Goal: Transaction & Acquisition: Subscribe to service/newsletter

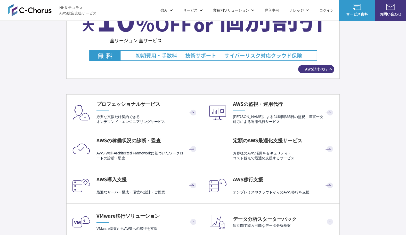
scroll to position [955, 0]
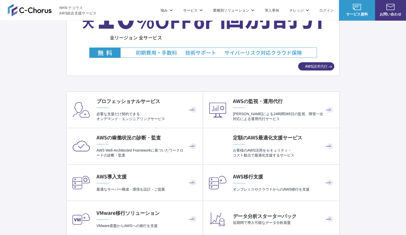
click at [313, 63] on span "AWS請求代行" at bounding box center [317, 66] width 36 height 8
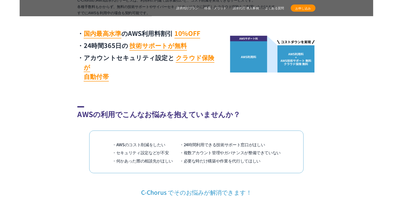
scroll to position [310, 0]
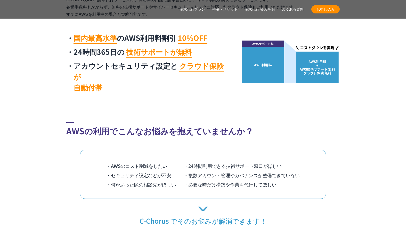
click at [327, 10] on span "お申し込み" at bounding box center [326, 9] width 28 height 5
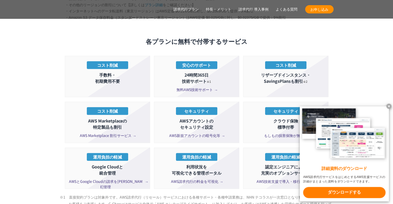
scroll to position [981, 0]
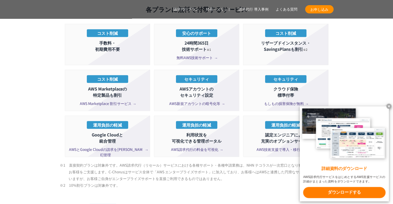
drag, startPoint x: 89, startPoint y: 196, endPoint x: 114, endPoint y: 195, distance: 24.6
click at [114, 204] on span "＼ AWS請求代行サービスの詳細・仕様など ／" at bounding box center [128, 207] width 132 height 6
copy span "AWS請求代行"
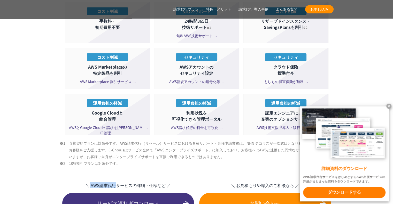
scroll to position [1033, 0]
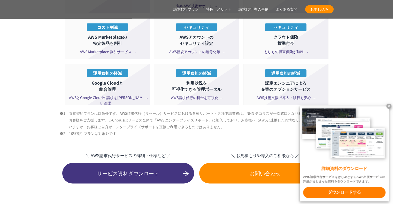
click at [388, 105] on x-t at bounding box center [388, 106] width 5 height 5
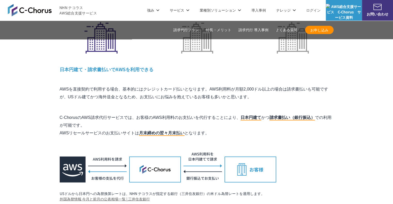
scroll to position [1575, 0]
